Goal: Task Accomplishment & Management: Manage account settings

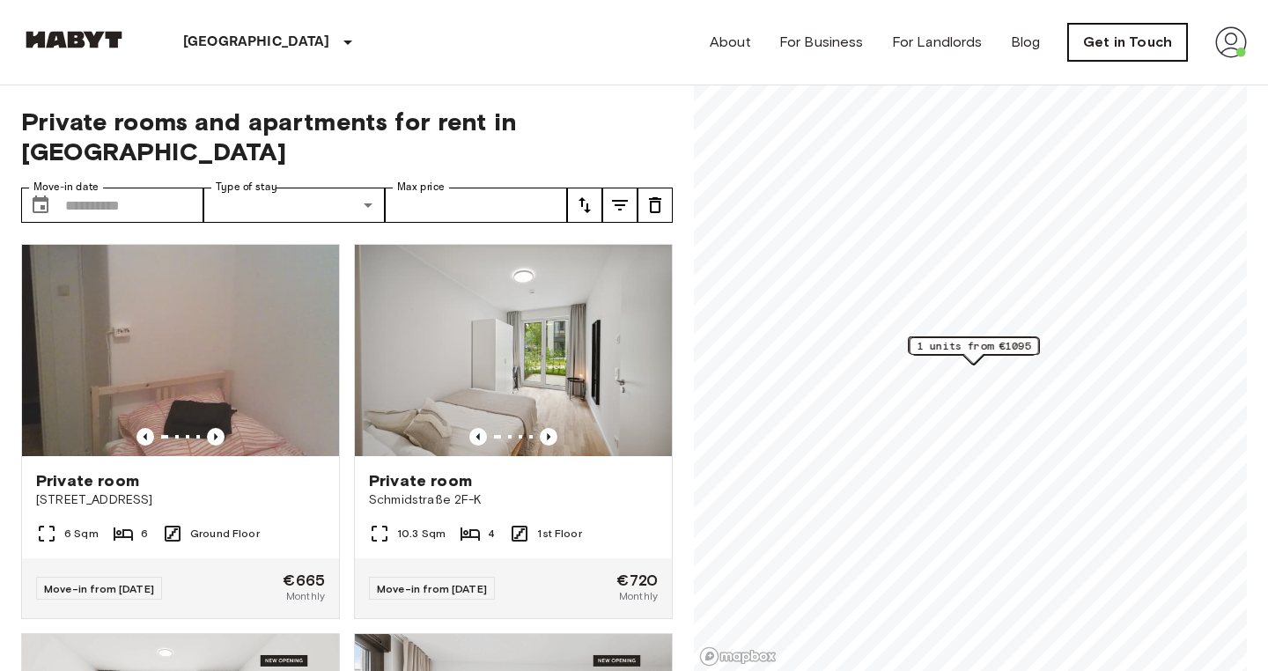
click at [1119, 46] on link "Get in Touch" at bounding box center [1127, 42] width 119 height 37
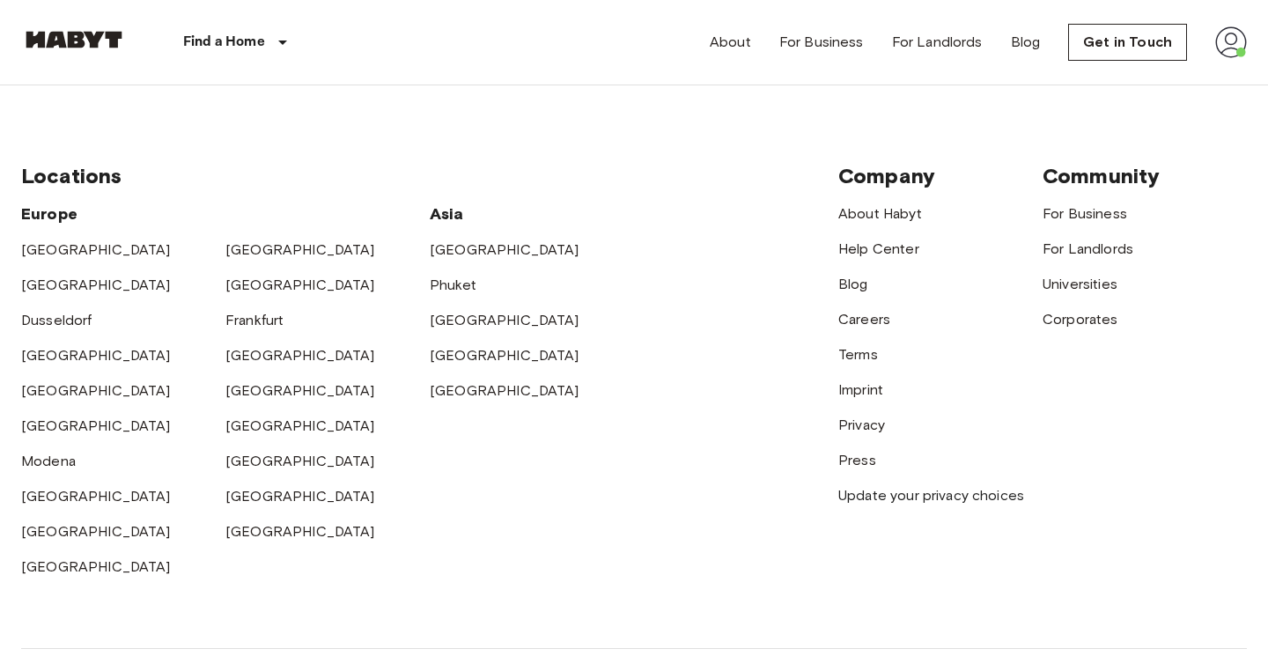
scroll to position [622, 0]
click at [880, 252] on link "Help Center" at bounding box center [878, 249] width 81 height 17
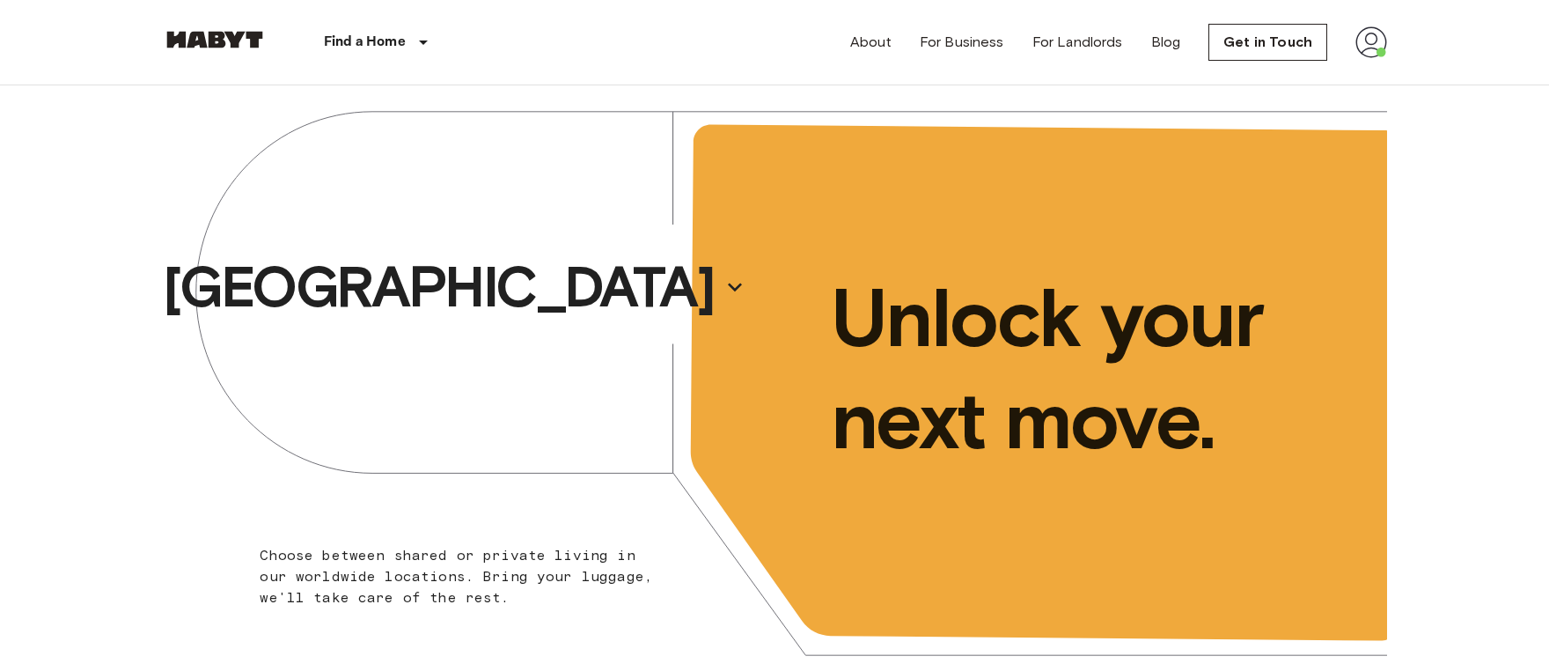
click at [1368, 49] on img at bounding box center [1372, 42] width 32 height 32
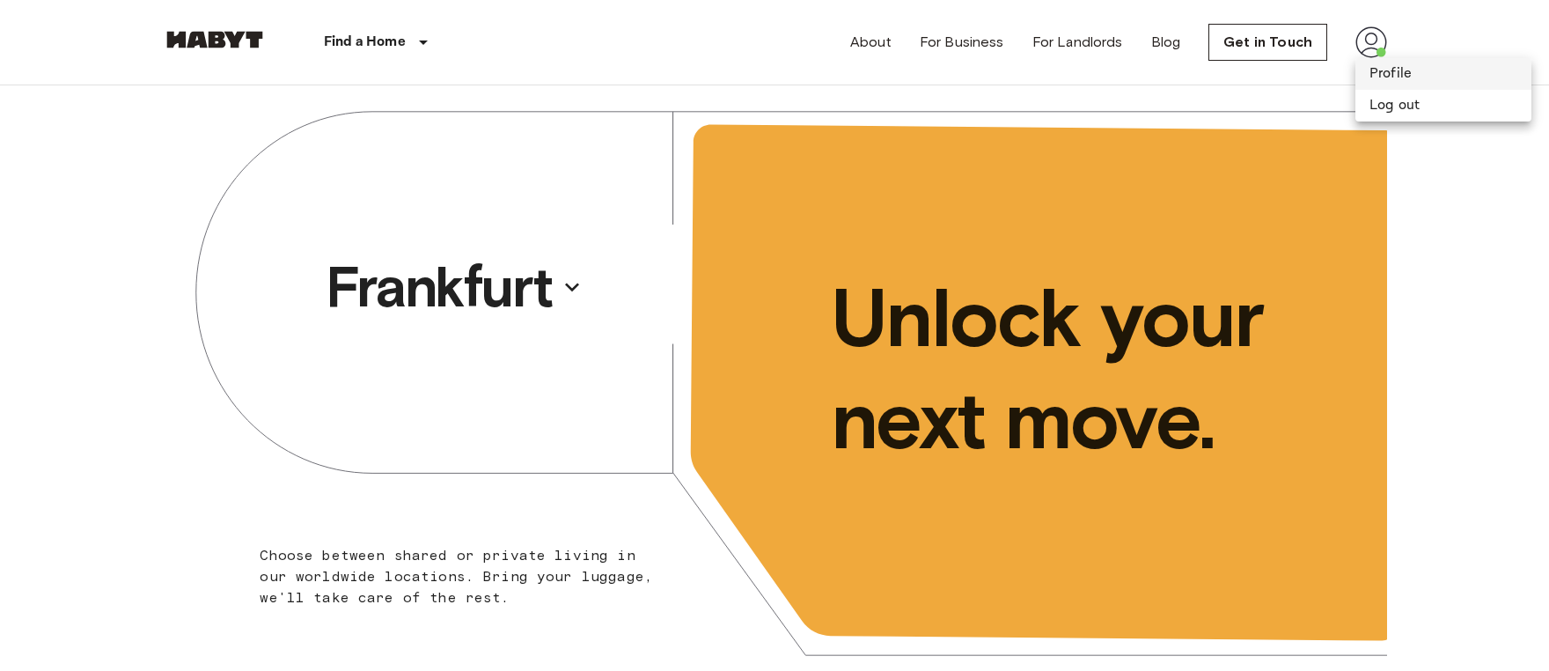
click at [1369, 67] on li "Profile" at bounding box center [1444, 74] width 176 height 32
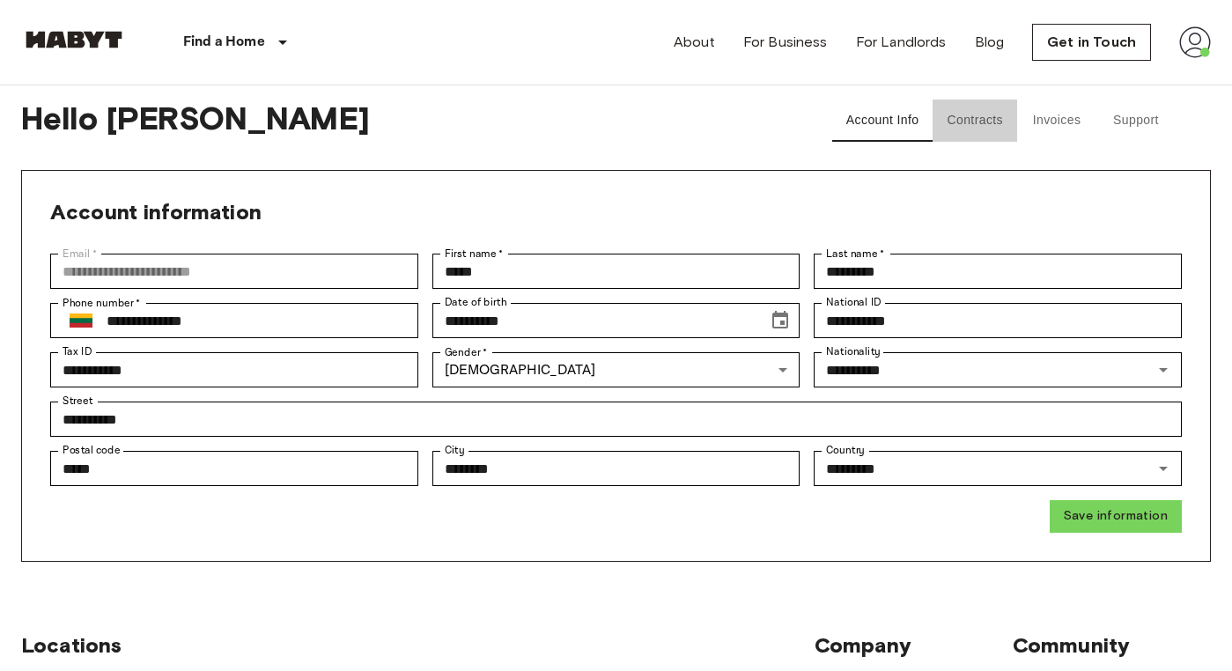
click at [964, 135] on button "Contracts" at bounding box center [974, 120] width 85 height 42
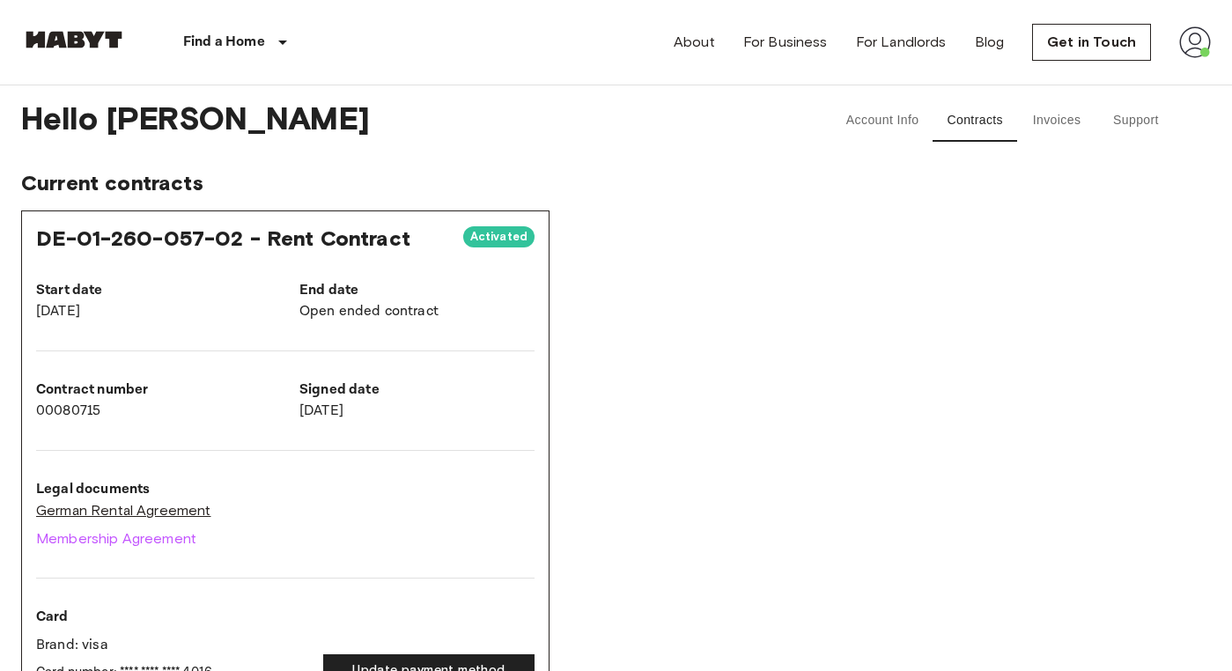
click at [126, 510] on link "German Rental Agreement" at bounding box center [285, 510] width 498 height 21
click at [168, 538] on link "Membership Agreement" at bounding box center [285, 538] width 498 height 21
click at [879, 112] on button "Account Info" at bounding box center [882, 120] width 101 height 42
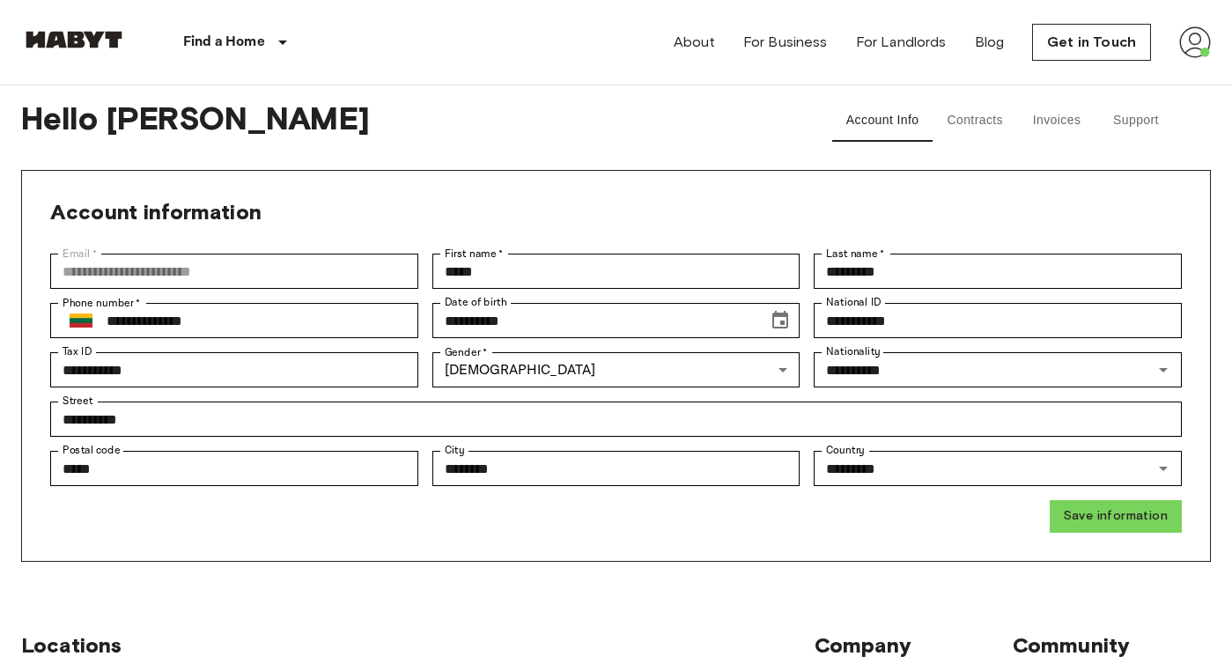
click at [1195, 57] on img at bounding box center [1195, 42] width 32 height 32
click at [978, 118] on div at bounding box center [616, 335] width 1232 height 671
click at [986, 123] on button "Contracts" at bounding box center [974, 120] width 85 height 42
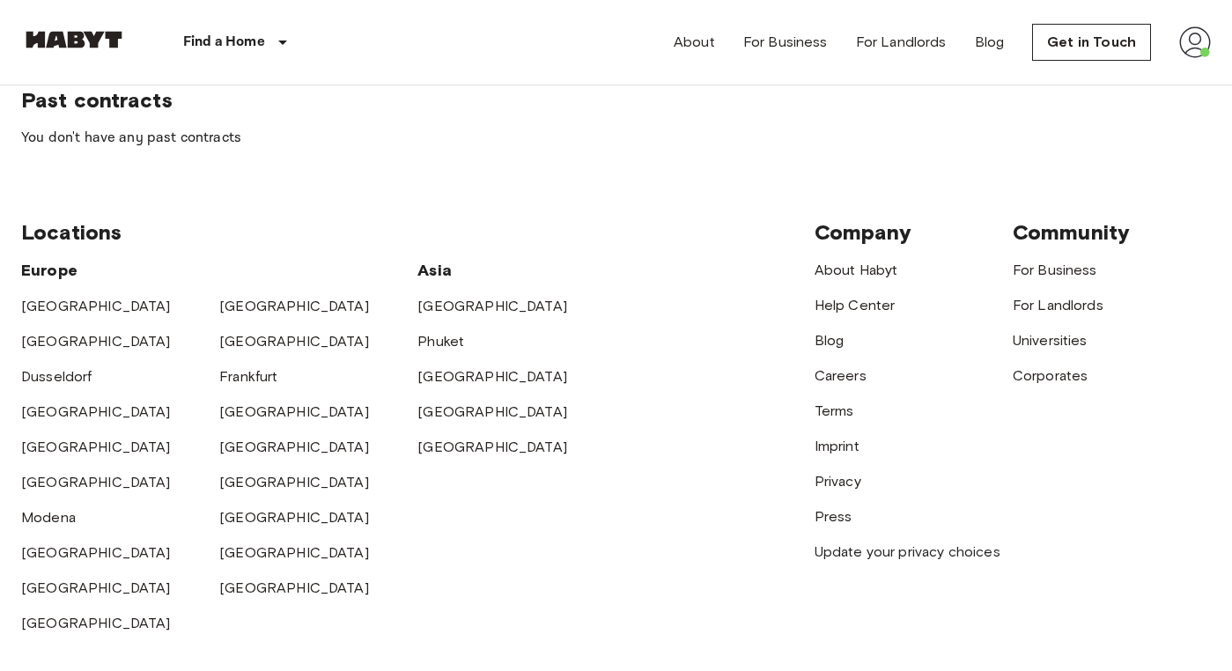
scroll to position [1057, 0]
